Goal: Information Seeking & Learning: Learn about a topic

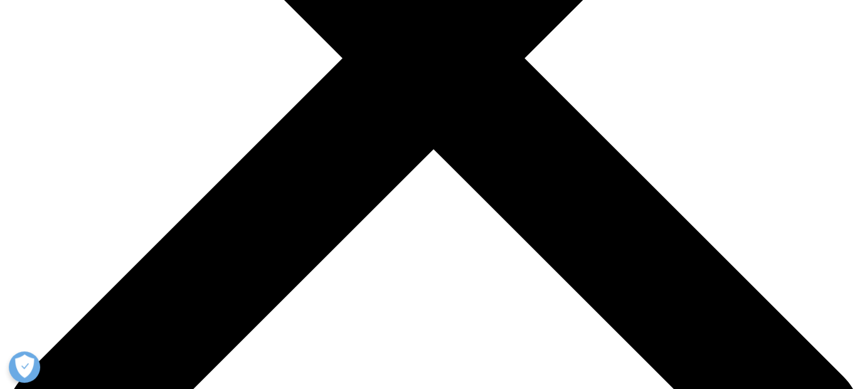
scroll to position [439, 0]
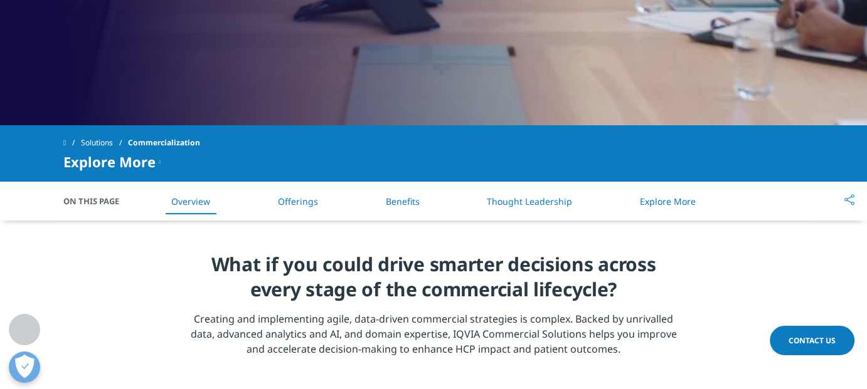
click at [322, 290] on h4 "What if you could drive smarter decisions across every stage of the commercial …" at bounding box center [434, 282] width 490 height 60
click at [503, 273] on h4 "What if you could drive smarter decisions across every stage of the commercial …" at bounding box center [434, 282] width 490 height 60
click at [599, 271] on h4 "What if you could drive smarter decisions across every stage of the commercial …" at bounding box center [434, 282] width 490 height 60
click at [612, 333] on p "Creating and implementing agile, data-driven commercial strategies is complex. …" at bounding box center [434, 338] width 490 height 53
click at [440, 312] on p "Creating and implementing agile, data-driven commercial strategies is complex. …" at bounding box center [434, 338] width 490 height 53
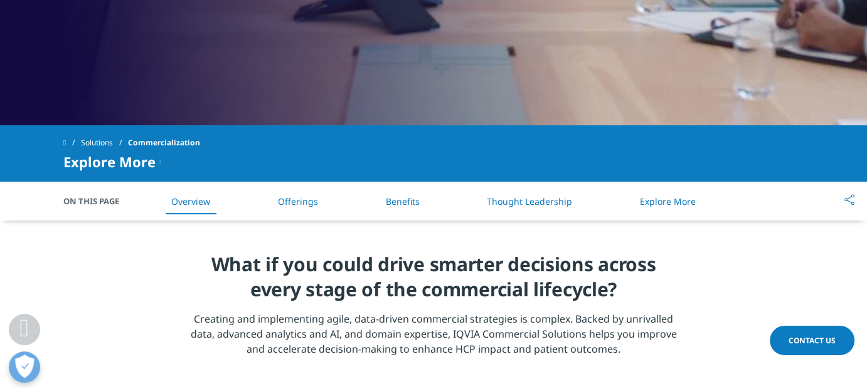
click at [333, 322] on p "Creating and implementing agile, data-driven commercial strategies is complex. …" at bounding box center [434, 338] width 490 height 53
click at [355, 300] on h4 "What if you could drive smarter decisions across every stage of the commercial …" at bounding box center [434, 282] width 490 height 60
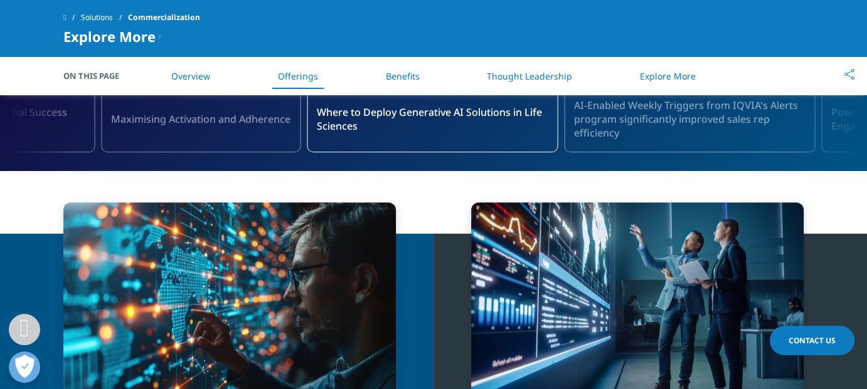
scroll to position [1065, 0]
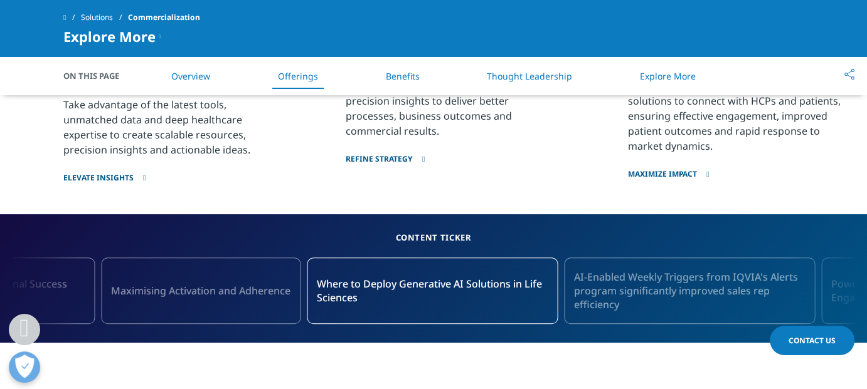
click at [838, 174] on link "Maximize impact" at bounding box center [736, 167] width 216 height 26
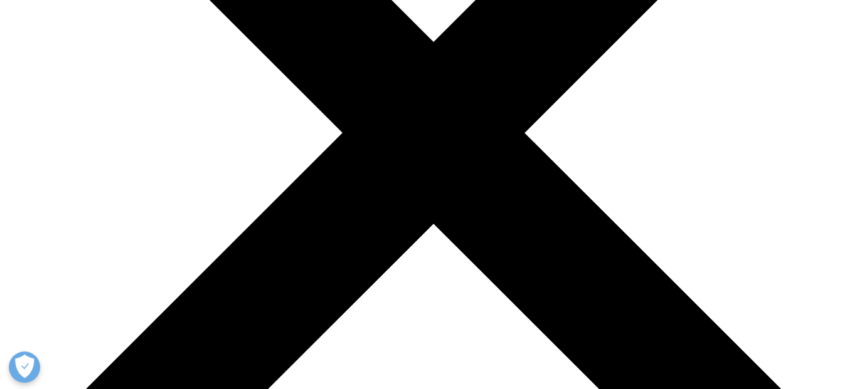
scroll to position [627, 0]
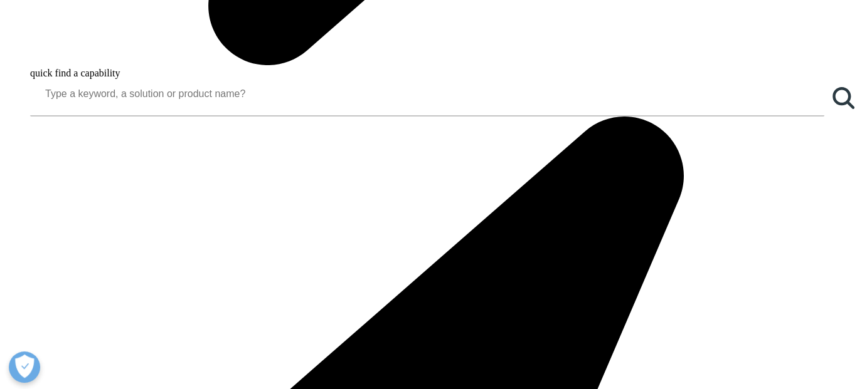
scroll to position [1191, 0]
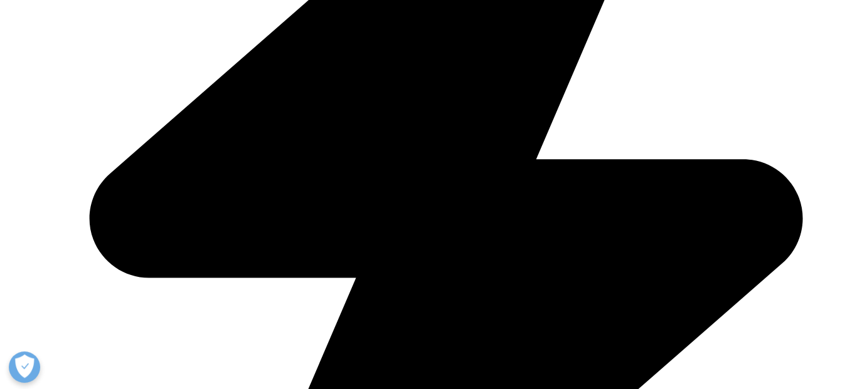
scroll to position [1505, 0]
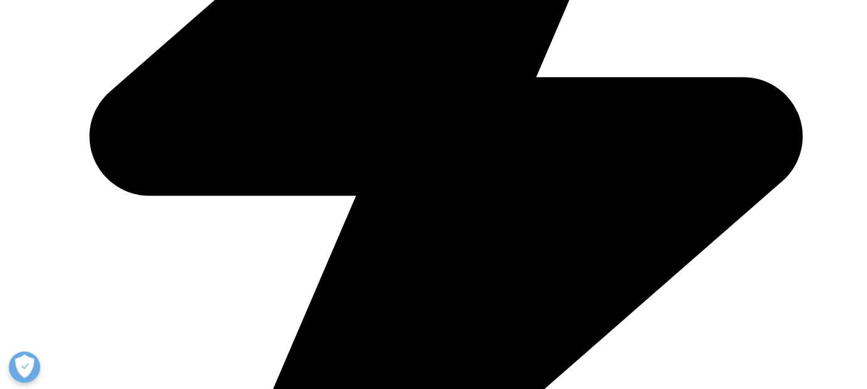
scroll to position [1881, 0]
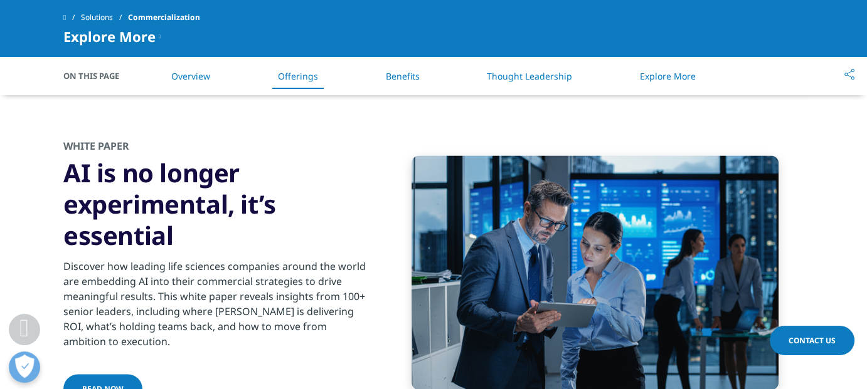
click at [386, 209] on div at bounding box center [594, 273] width 417 height 235
click at [638, 177] on img at bounding box center [594, 273] width 367 height 235
drag, startPoint x: 758, startPoint y: 211, endPoint x: 789, endPoint y: 213, distance: 31.4
click at [758, 211] on img at bounding box center [594, 273] width 367 height 235
click at [819, 218] on section "White Paper AI is no longer experimental, it’s essential Discover how leading l…" at bounding box center [433, 273] width 867 height 330
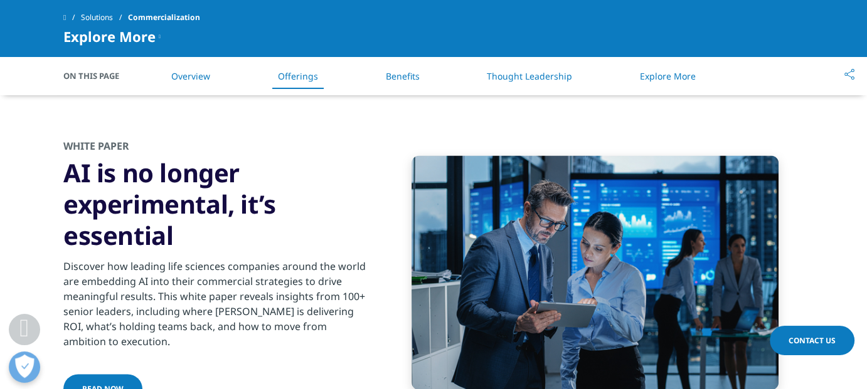
click at [304, 372] on div "White Paper AI is no longer experimental, it’s essential Discover how leading l…" at bounding box center [215, 272] width 304 height 267
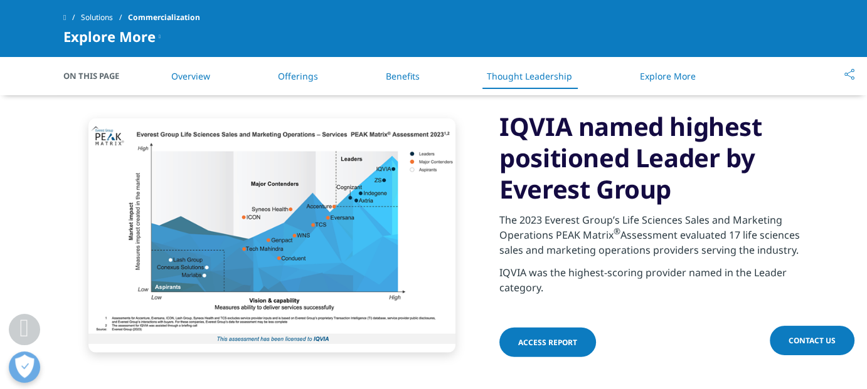
scroll to position [3135, 0]
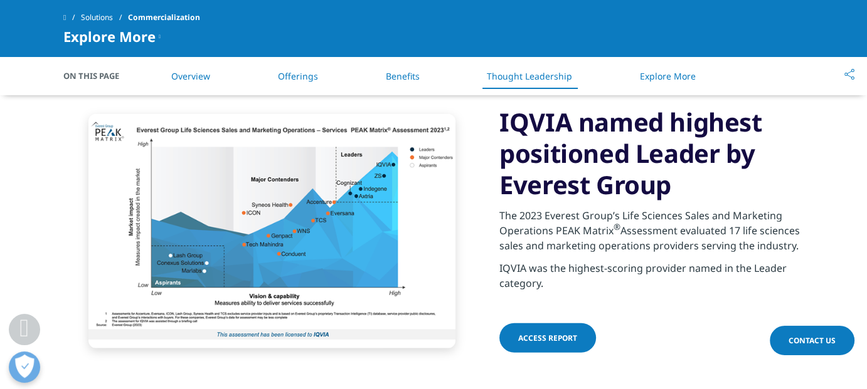
click at [710, 271] on p "IQVIA was the highest-scoring provider named in the Leader category." at bounding box center [651, 280] width 304 height 38
click at [801, 273] on p "IQVIA was the highest-scoring provider named in the Leader category." at bounding box center [651, 280] width 304 height 38
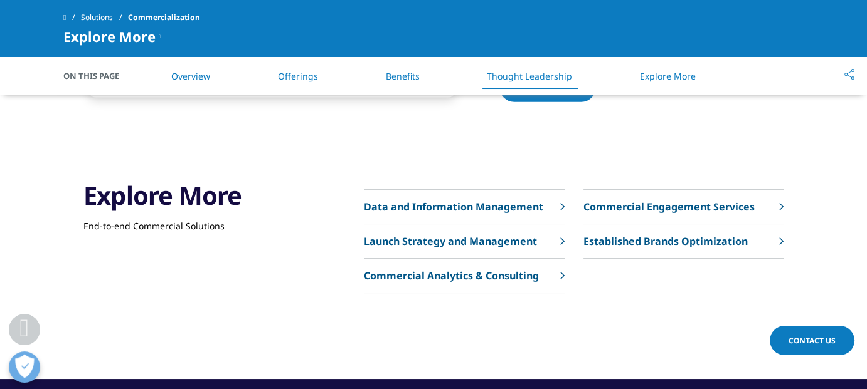
click at [500, 234] on p "Launch Strategy and Management" at bounding box center [450, 241] width 173 height 15
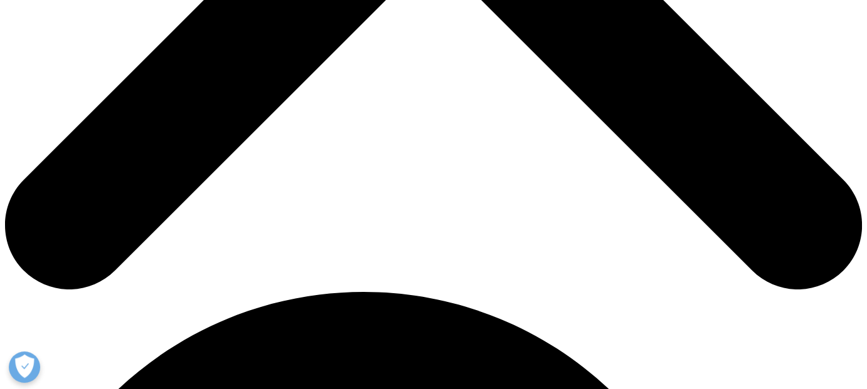
scroll to position [564, 0]
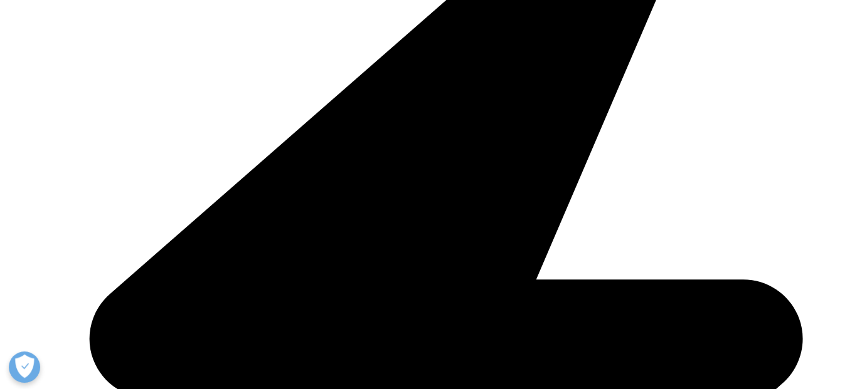
scroll to position [1505, 0]
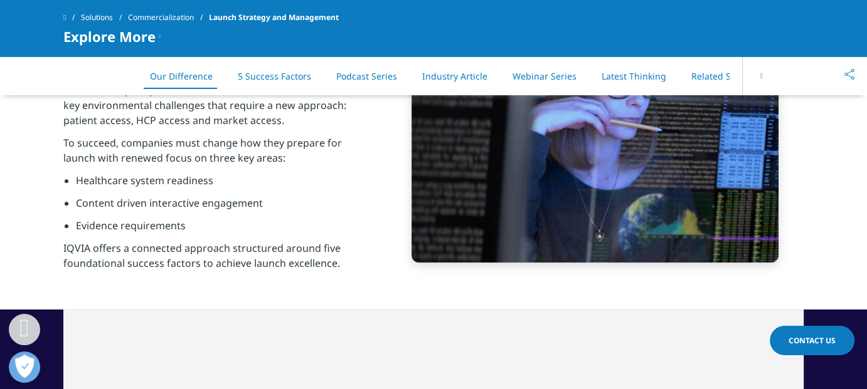
click at [304, 190] on li "Healthcare system readiness" at bounding box center [222, 184] width 292 height 23
click at [235, 209] on li "Content driven interactive engagement" at bounding box center [222, 207] width 292 height 23
click at [199, 223] on li "Evidence requirements" at bounding box center [222, 229] width 292 height 23
click at [153, 208] on li "Content driven interactive engagement" at bounding box center [222, 207] width 292 height 23
click at [122, 214] on li "Content driven interactive engagement" at bounding box center [222, 207] width 292 height 23
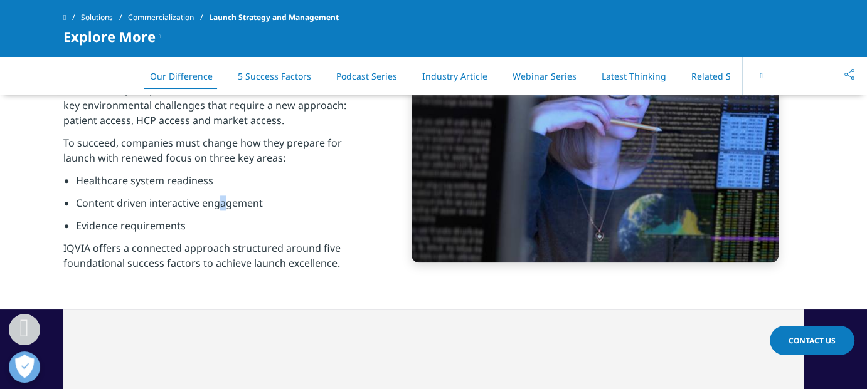
click at [221, 206] on li "Content driven interactive engagement" at bounding box center [222, 207] width 292 height 23
click at [378, 204] on div "Take a proven approach to launch excellence Research on post-pandemic launch ex…" at bounding box center [433, 145] width 740 height 329
click at [341, 203] on li "Content driven interactive engagement" at bounding box center [222, 207] width 292 height 23
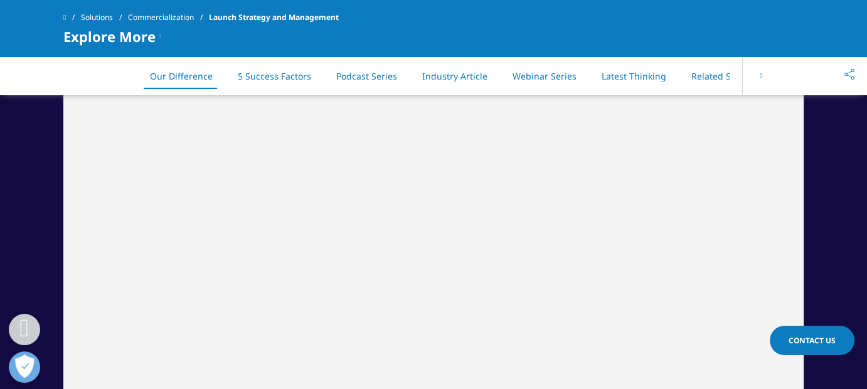
scroll to position [1819, 0]
click at [839, 223] on div at bounding box center [433, 215] width 867 height 439
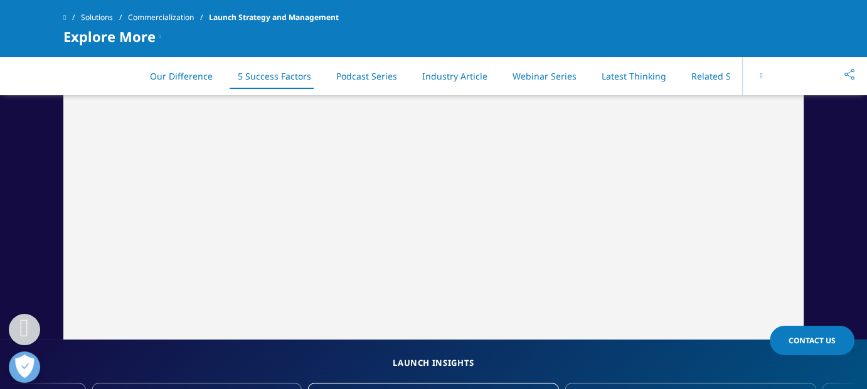
scroll to position [2069, 0]
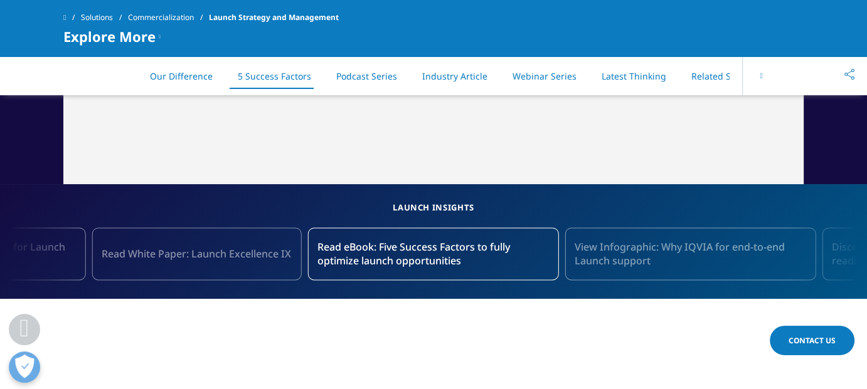
click at [690, 238] on link "View Infographic: Why IQVIA for end-to-end Launch support" at bounding box center [689, 254] width 251 height 53
